Goal: Navigation & Orientation: Find specific page/section

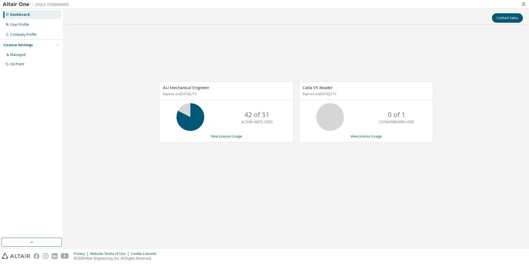
click at [304, 175] on div "AU Mechanical Engineer Expires on [DATE] UTC 42 of 51 ALTAIR UNITS USED View Li…" at bounding box center [296, 115] width 460 height 172
